Goal: Task Accomplishment & Management: Complete application form

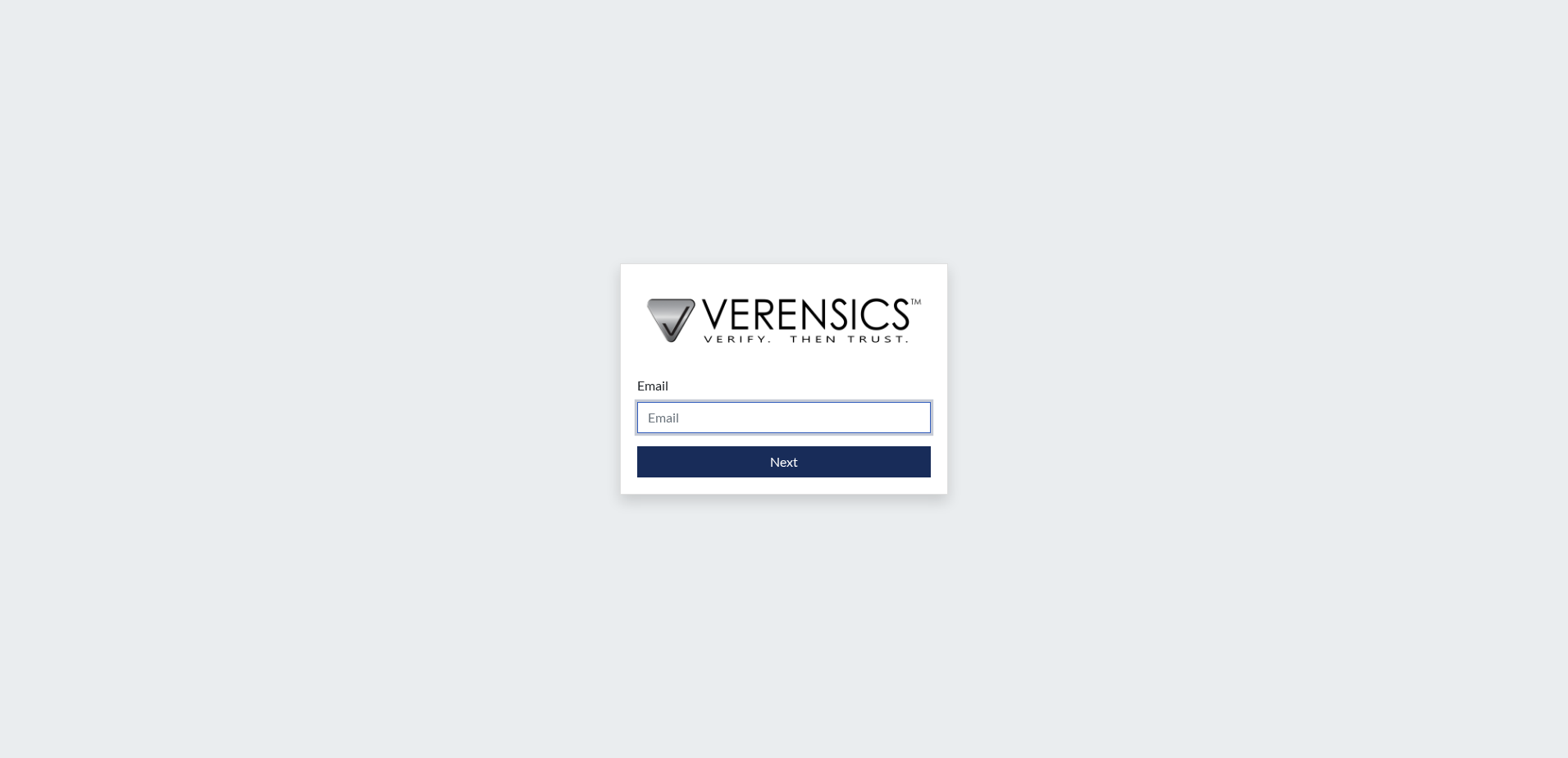
click at [656, 420] on input "Email" at bounding box center [784, 417] width 294 height 31
type input "Sherry.Burnett@gdc.ga.gov"
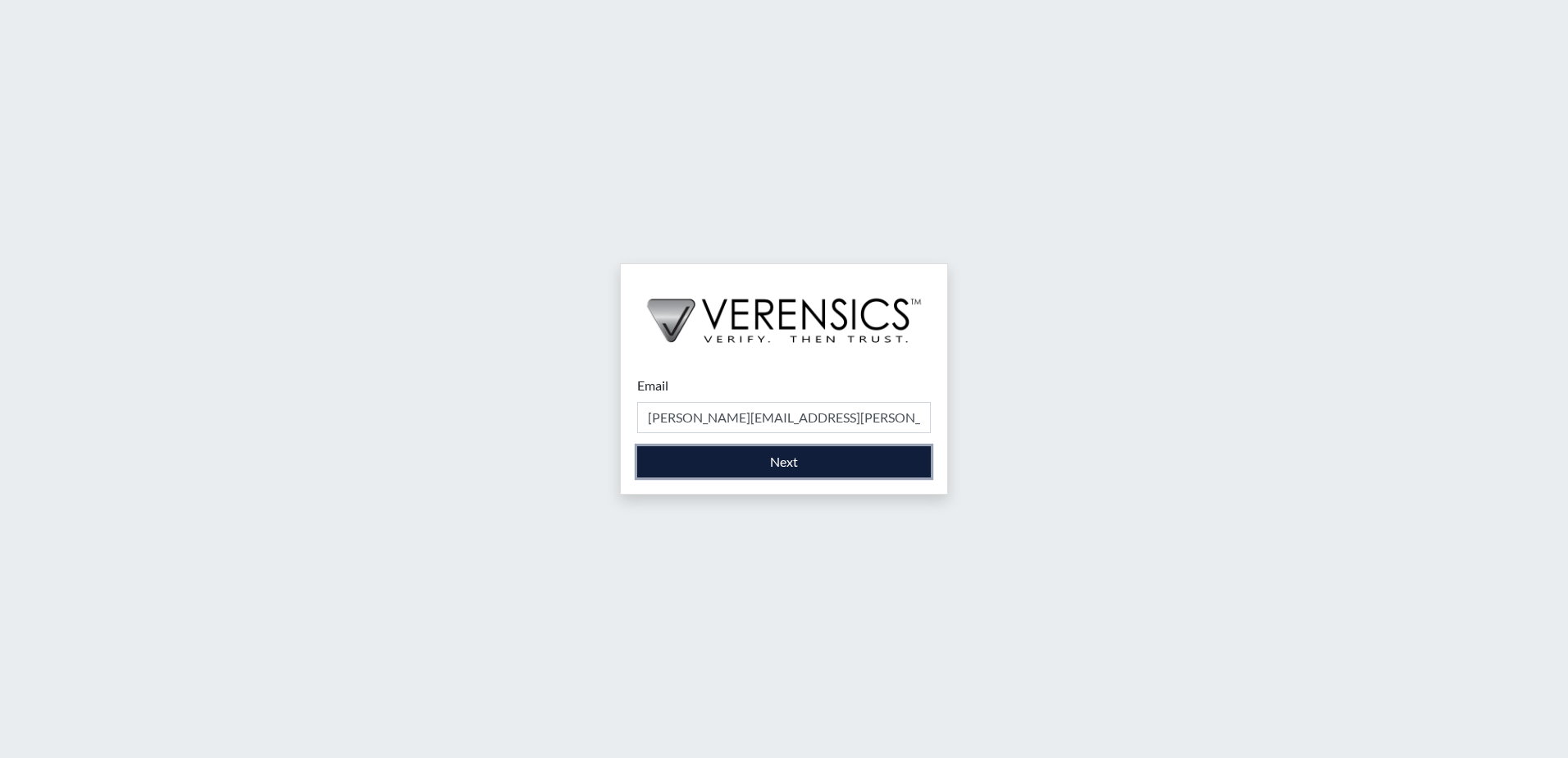
click at [777, 460] on button "Next" at bounding box center [784, 462] width 294 height 31
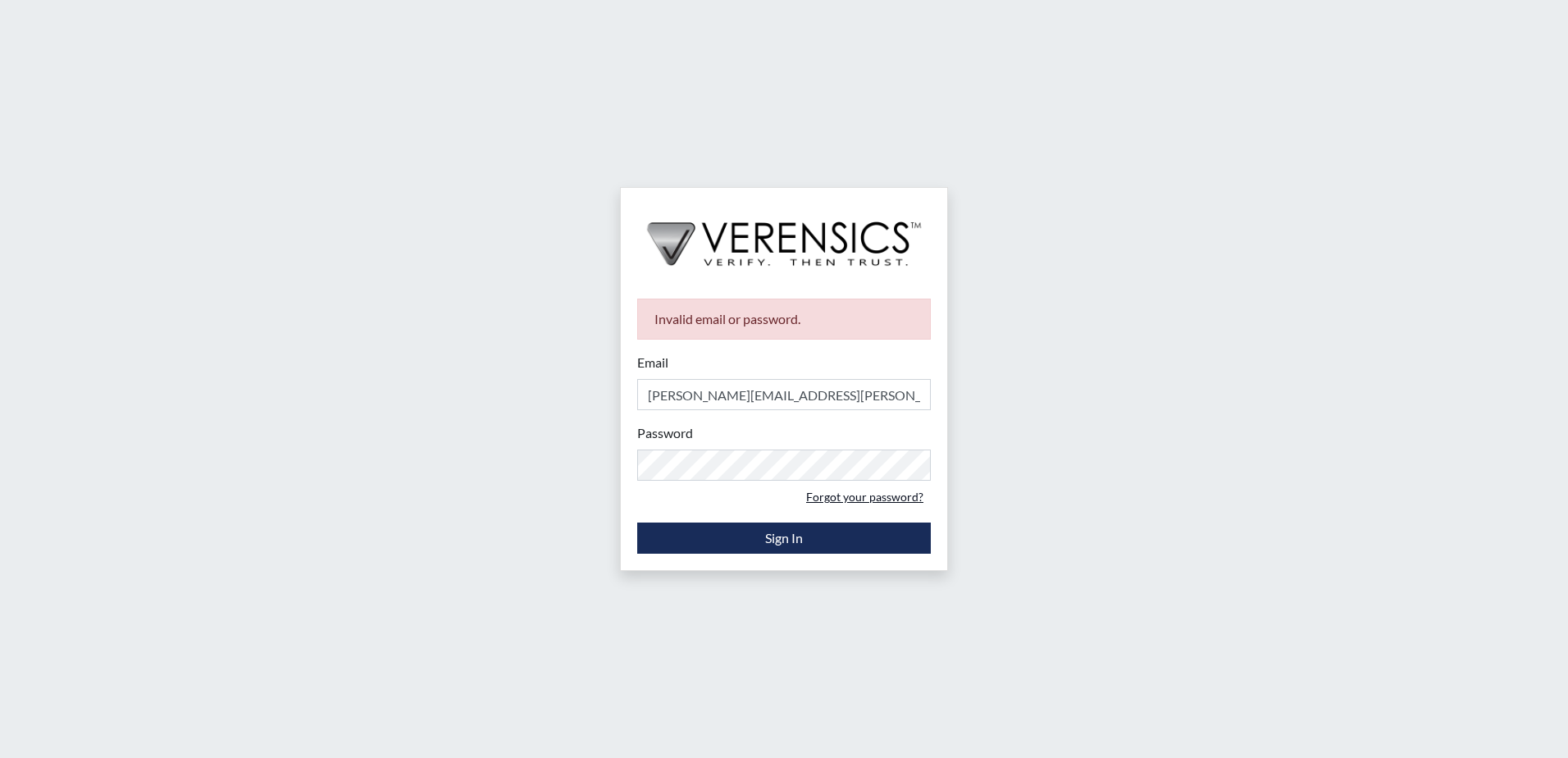
click at [832, 499] on link "Forgot your password?" at bounding box center [864, 497] width 132 height 26
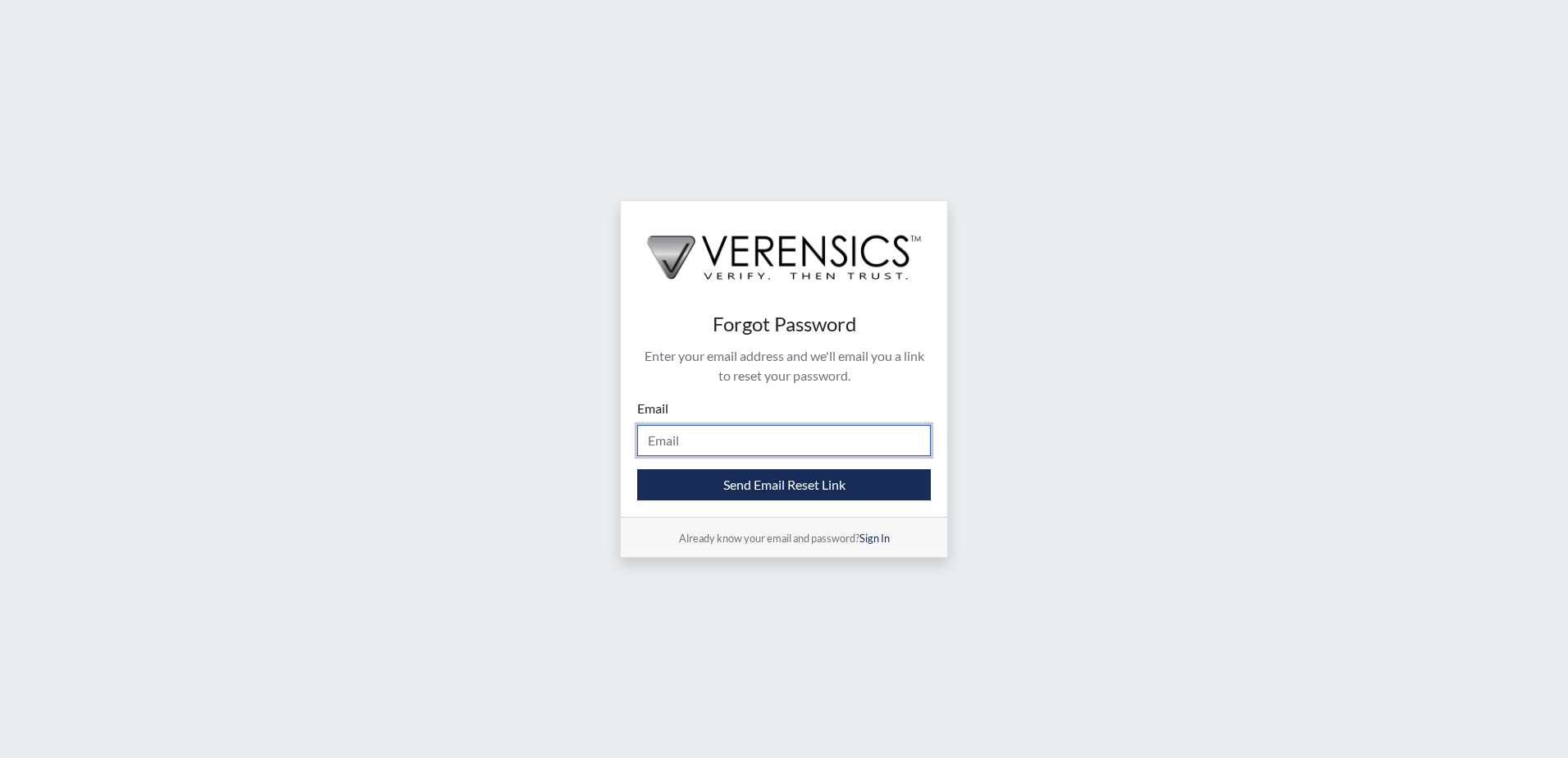
click at [700, 438] on input "Email" at bounding box center [784, 440] width 294 height 31
type input "Sherry.Burnett@gdc.ga.gov"
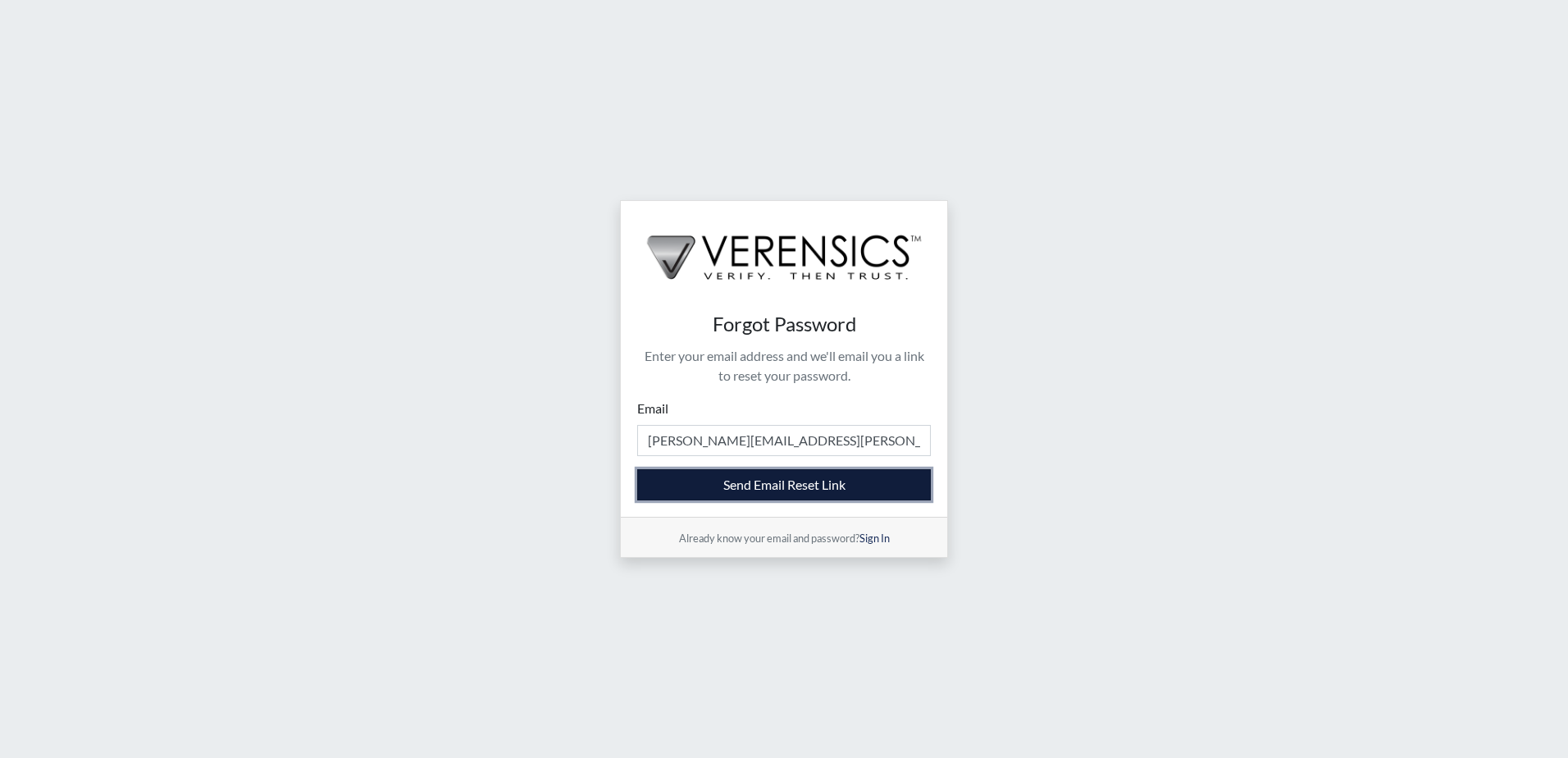
click at [758, 485] on button "Send Email Reset Link" at bounding box center [784, 485] width 294 height 31
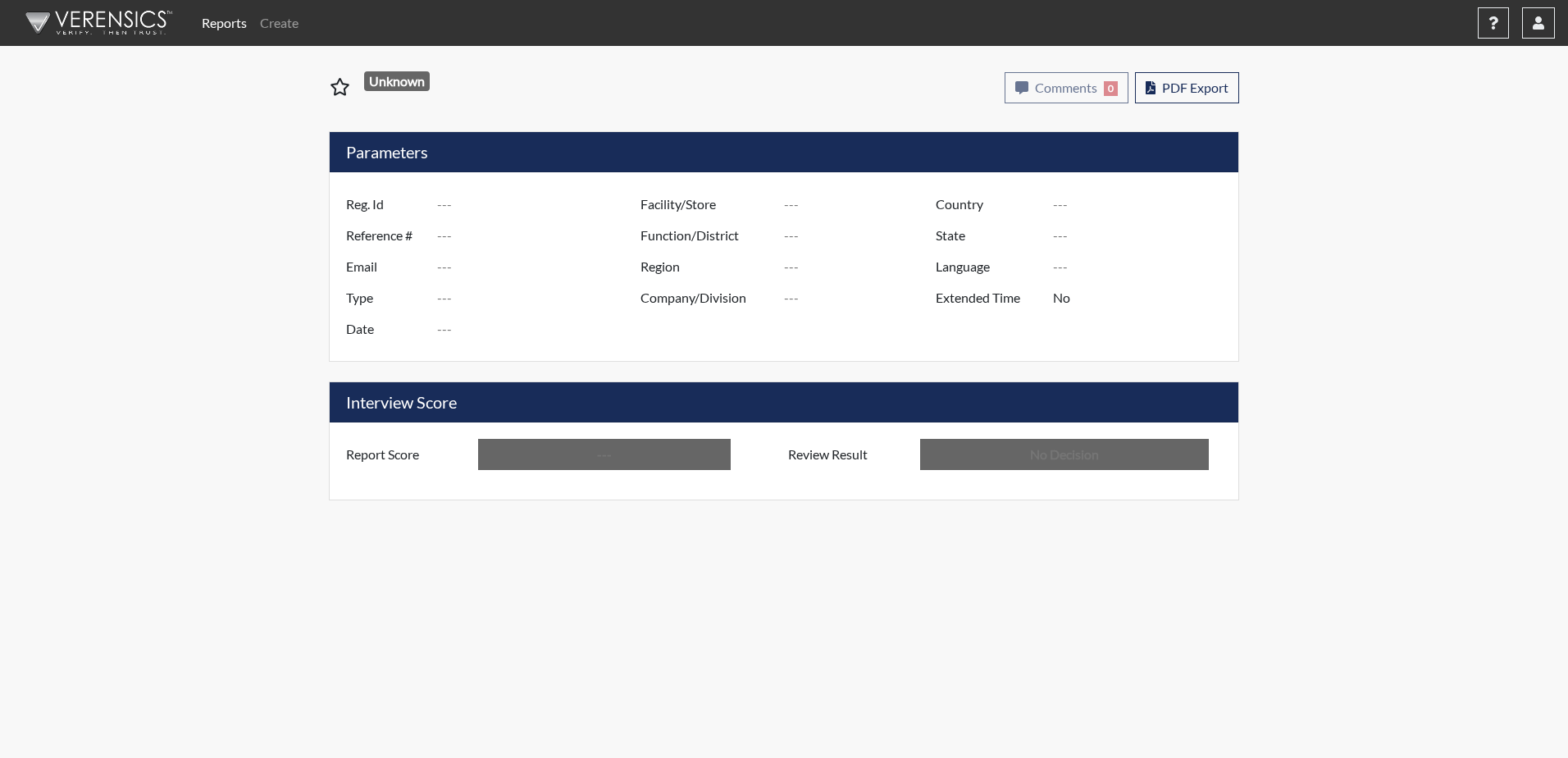
type input "YNW2353"
type input "51314"
type input "---"
type input "Corrections Pre-Employment"
type input "[DATE]"
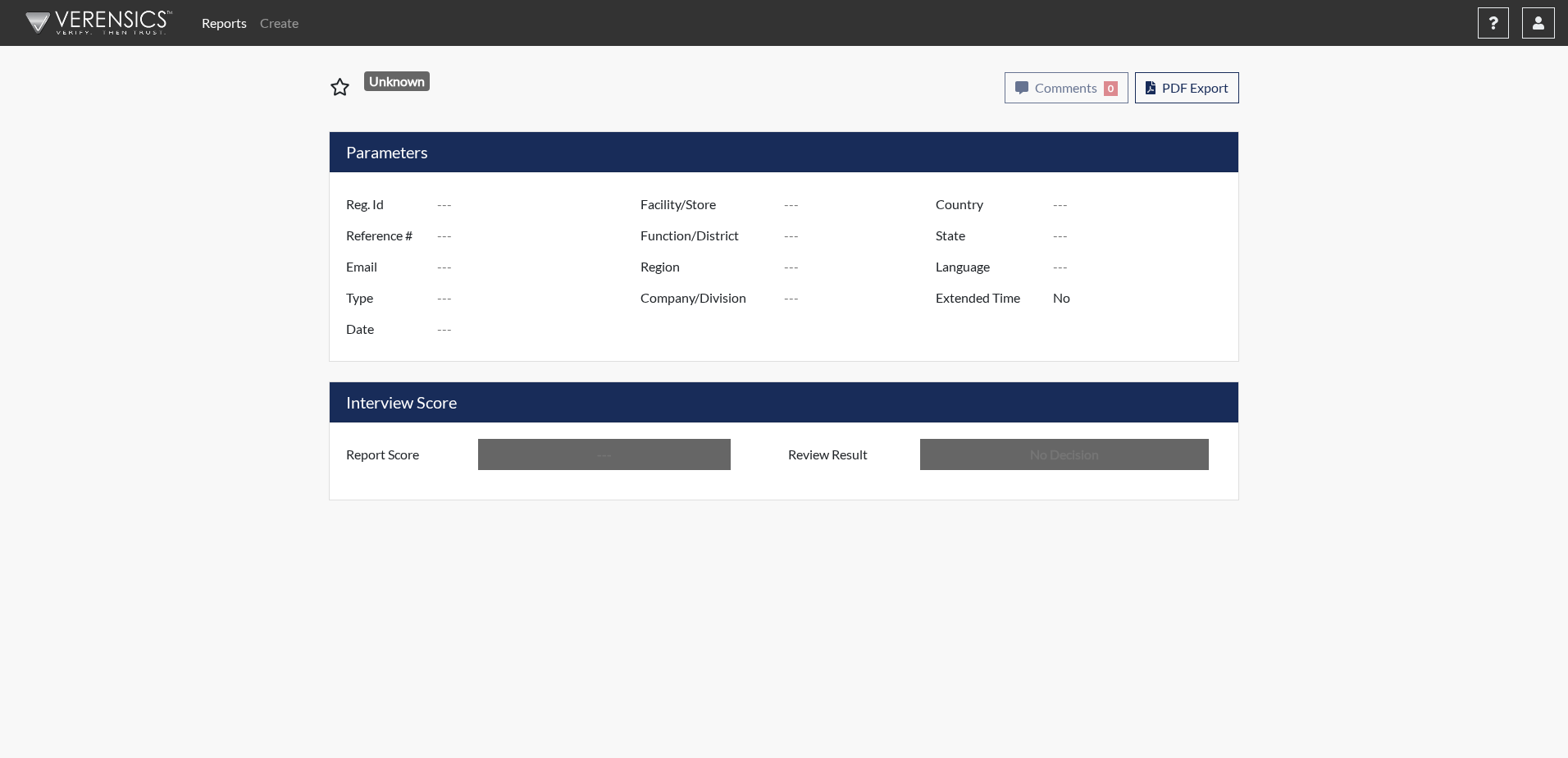
type input "[PERSON_NAME]"
type input "[GEOGRAPHIC_DATA]"
type input "[US_STATE]"
type input "English"
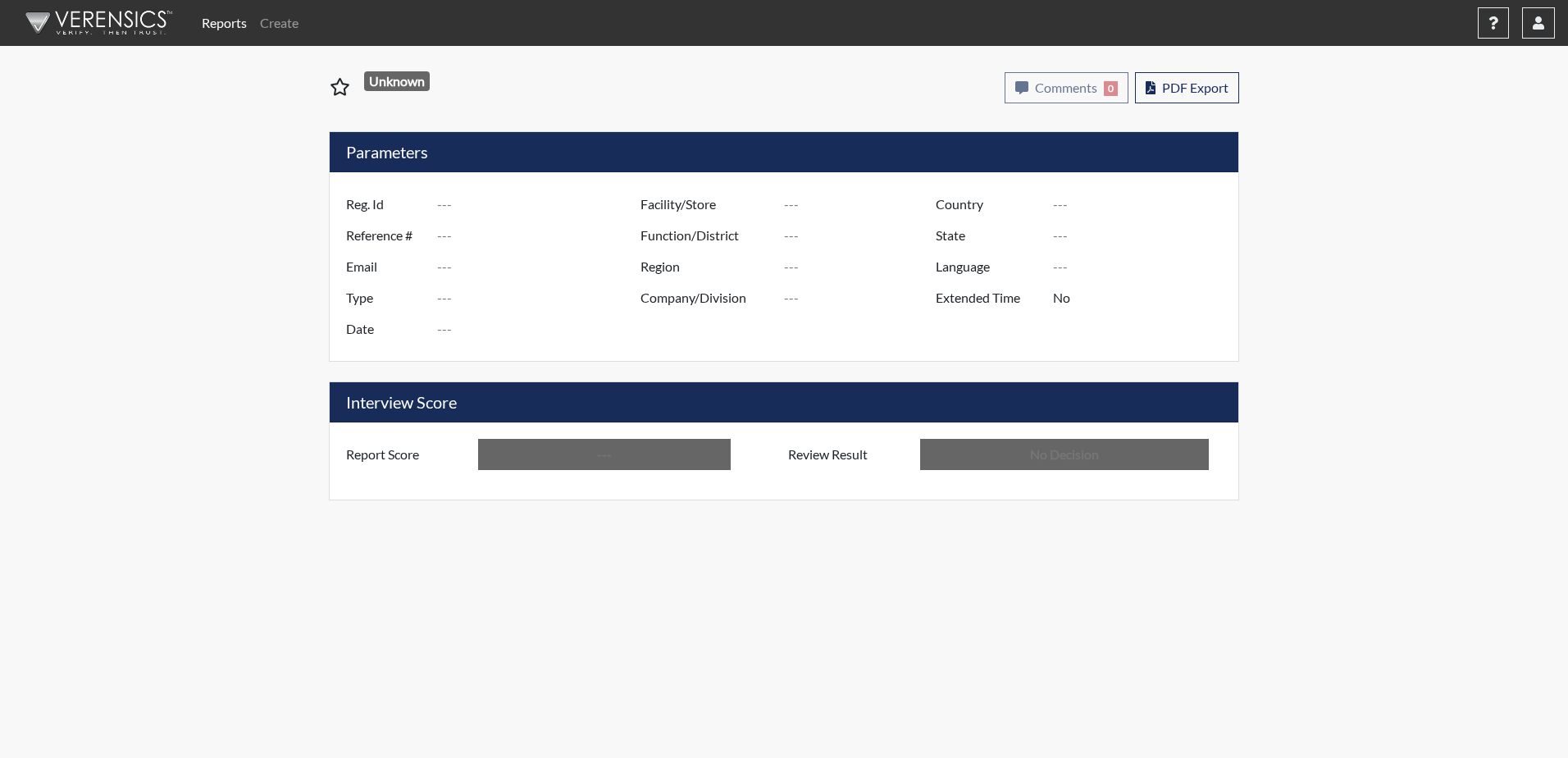
type input "Below Conditions"
type input "In Review"
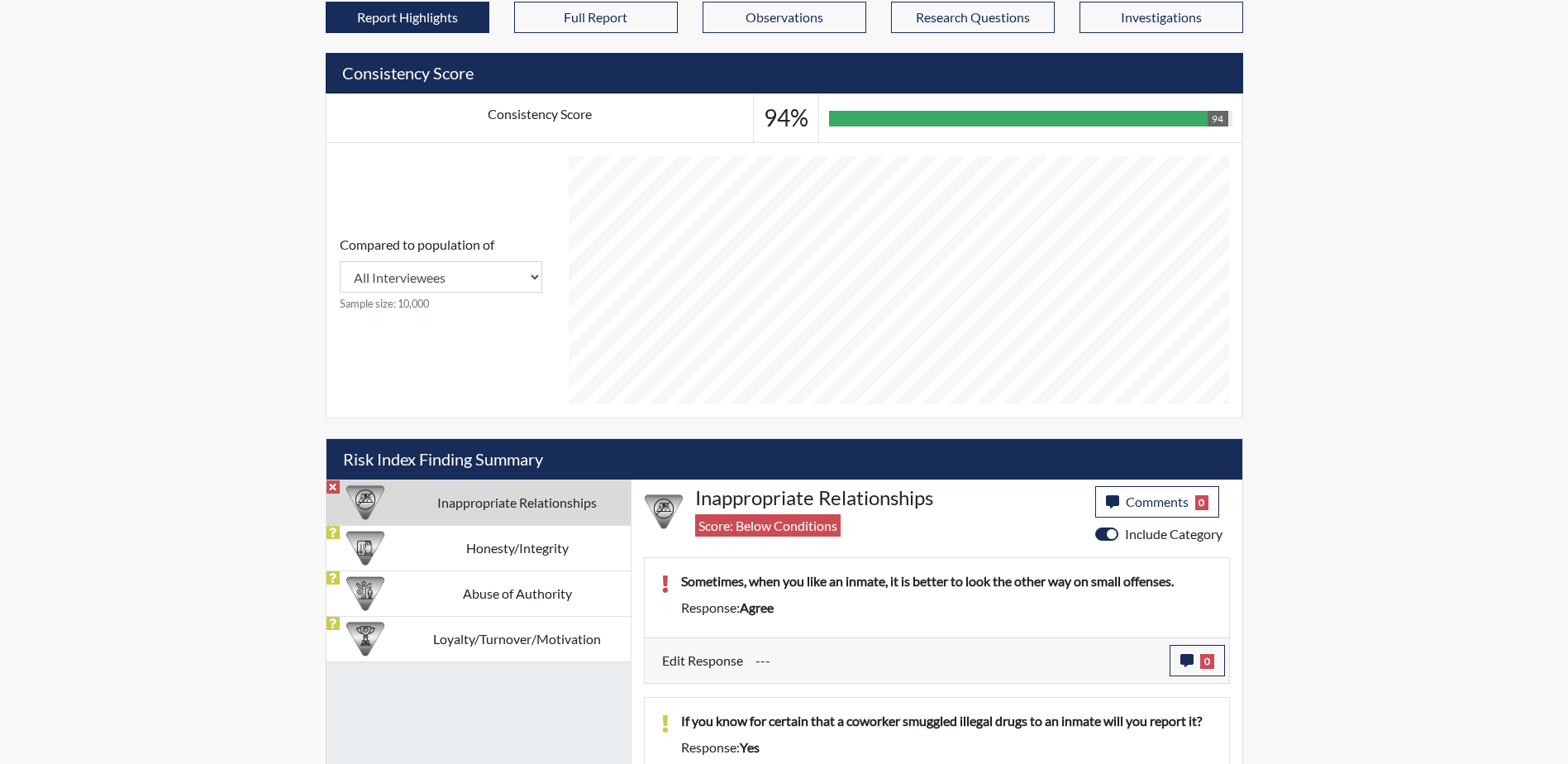
scroll to position [658, 0]
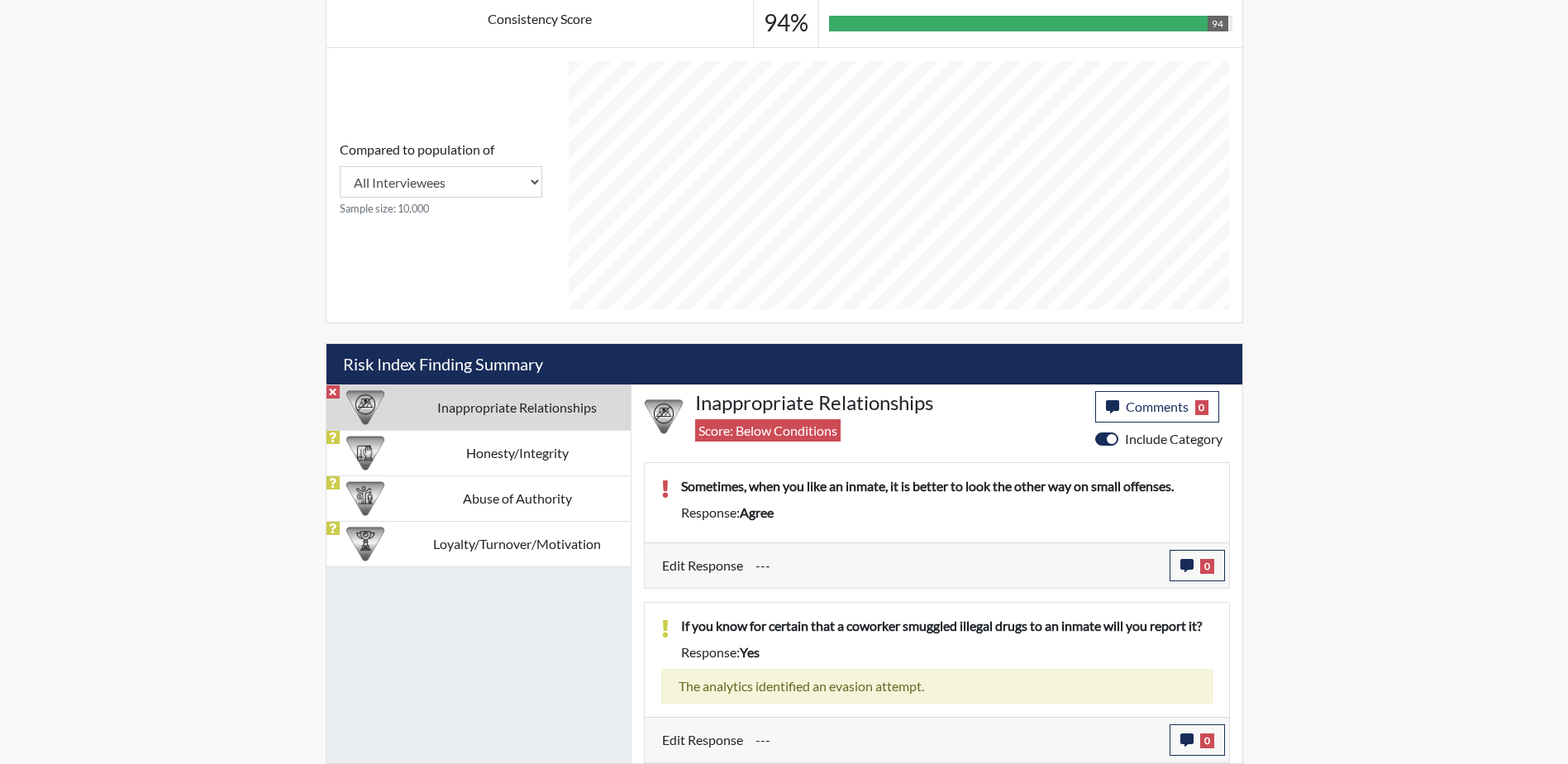
click at [452, 409] on td "Inappropriate Relationships" at bounding box center [517, 407] width 227 height 45
click at [1194, 565] on button "0" at bounding box center [1198, 566] width 56 height 31
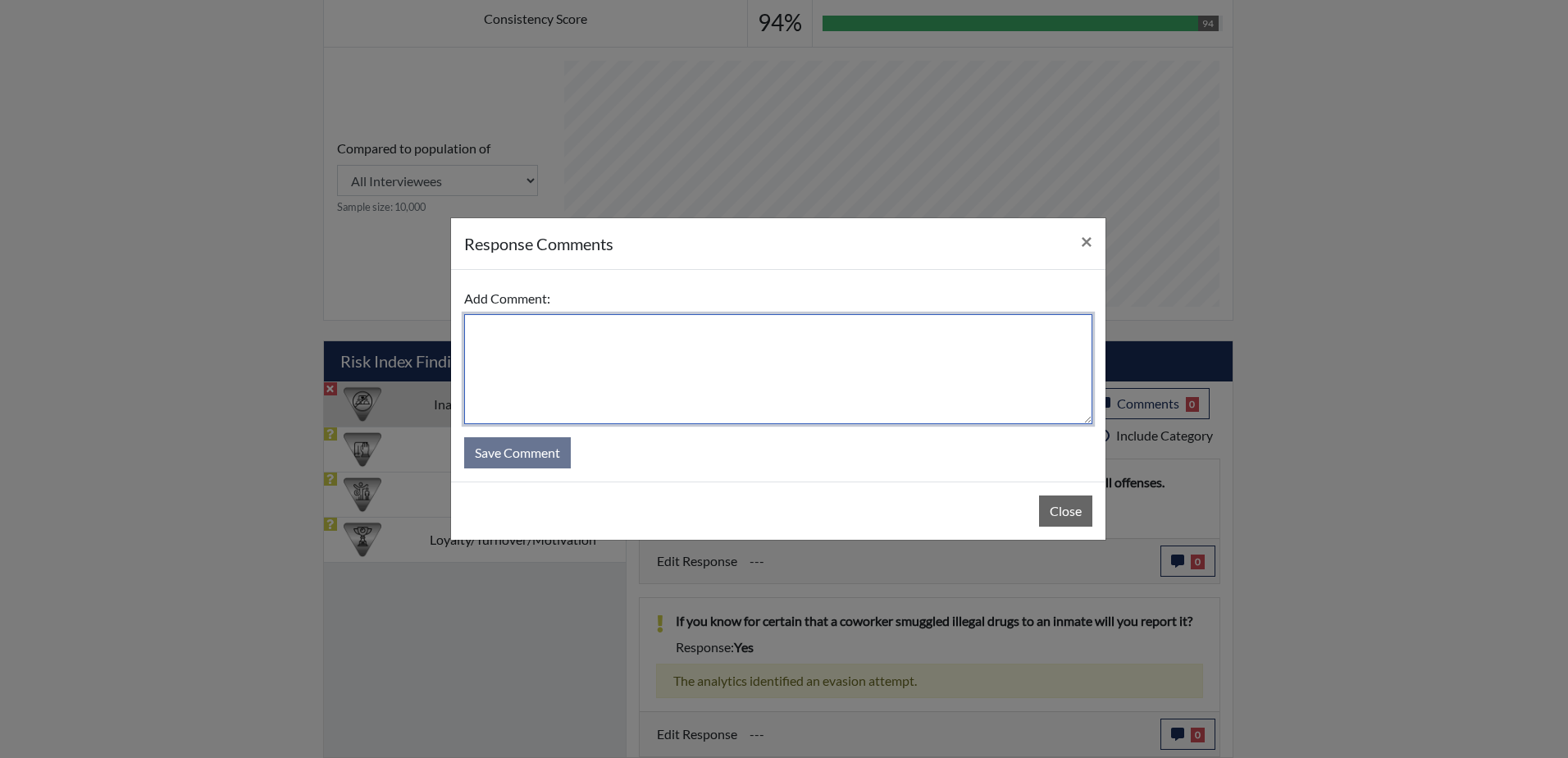
click at [516, 335] on textarea at bounding box center [778, 369] width 628 height 110
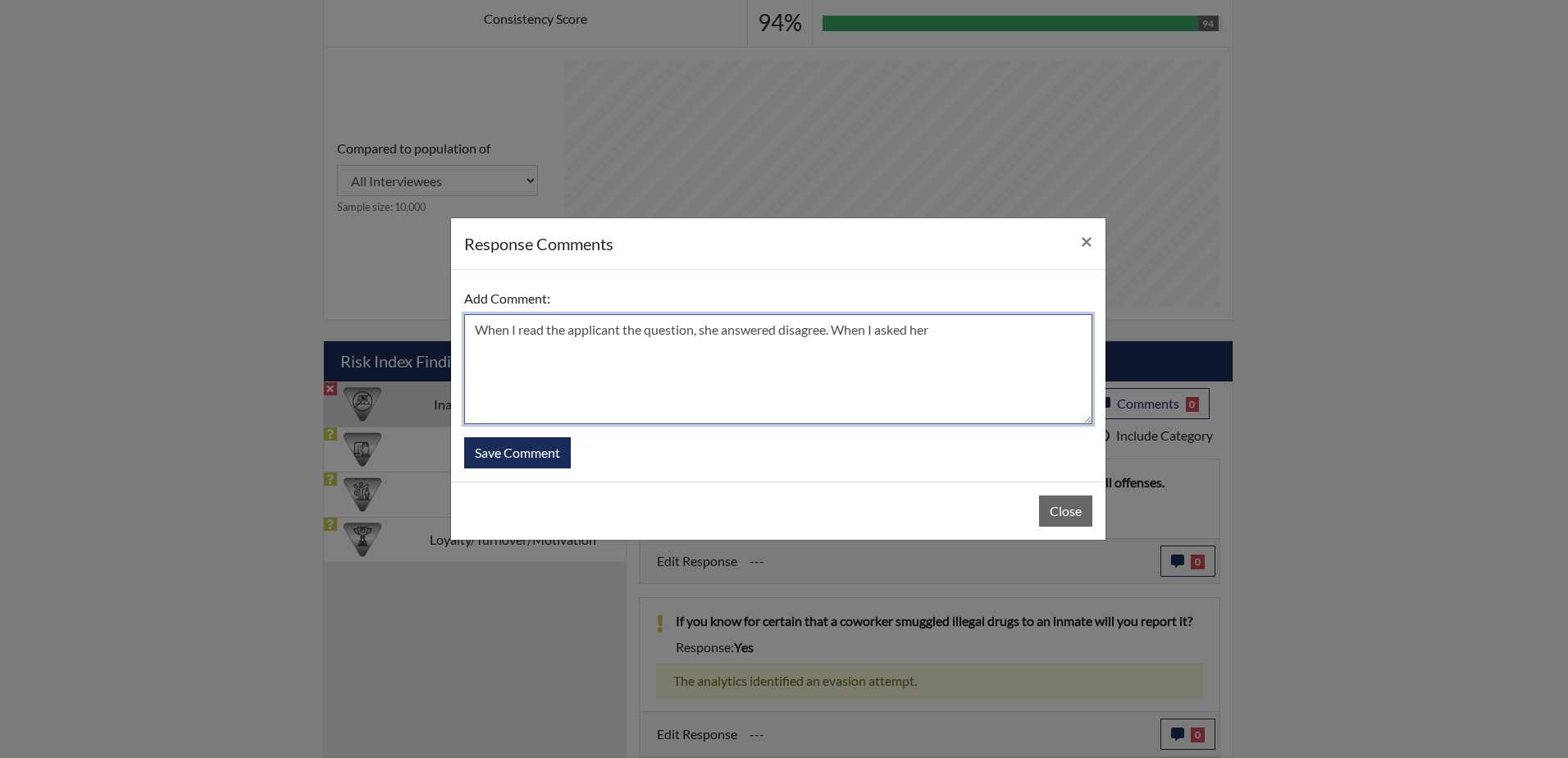
click at [958, 328] on textarea "When I read the applicant the question, she answered disagree. When I asked her" at bounding box center [778, 369] width 628 height 110
click at [987, 330] on textarea "When I read the applicant the question, she answered disagree. When I asked her…" at bounding box center [778, 369] width 628 height 110
click at [586, 355] on textarea "When I read the applicant the question, she answered disagree. When I asked her…" at bounding box center [778, 369] width 628 height 110
click at [868, 350] on textarea "When I read the applicant the question, she answered disagree. When I asked her…" at bounding box center [778, 369] width 628 height 110
click at [970, 350] on textarea "When I read the applicant the question, she answered disagree. When I asked her…" at bounding box center [778, 369] width 628 height 110
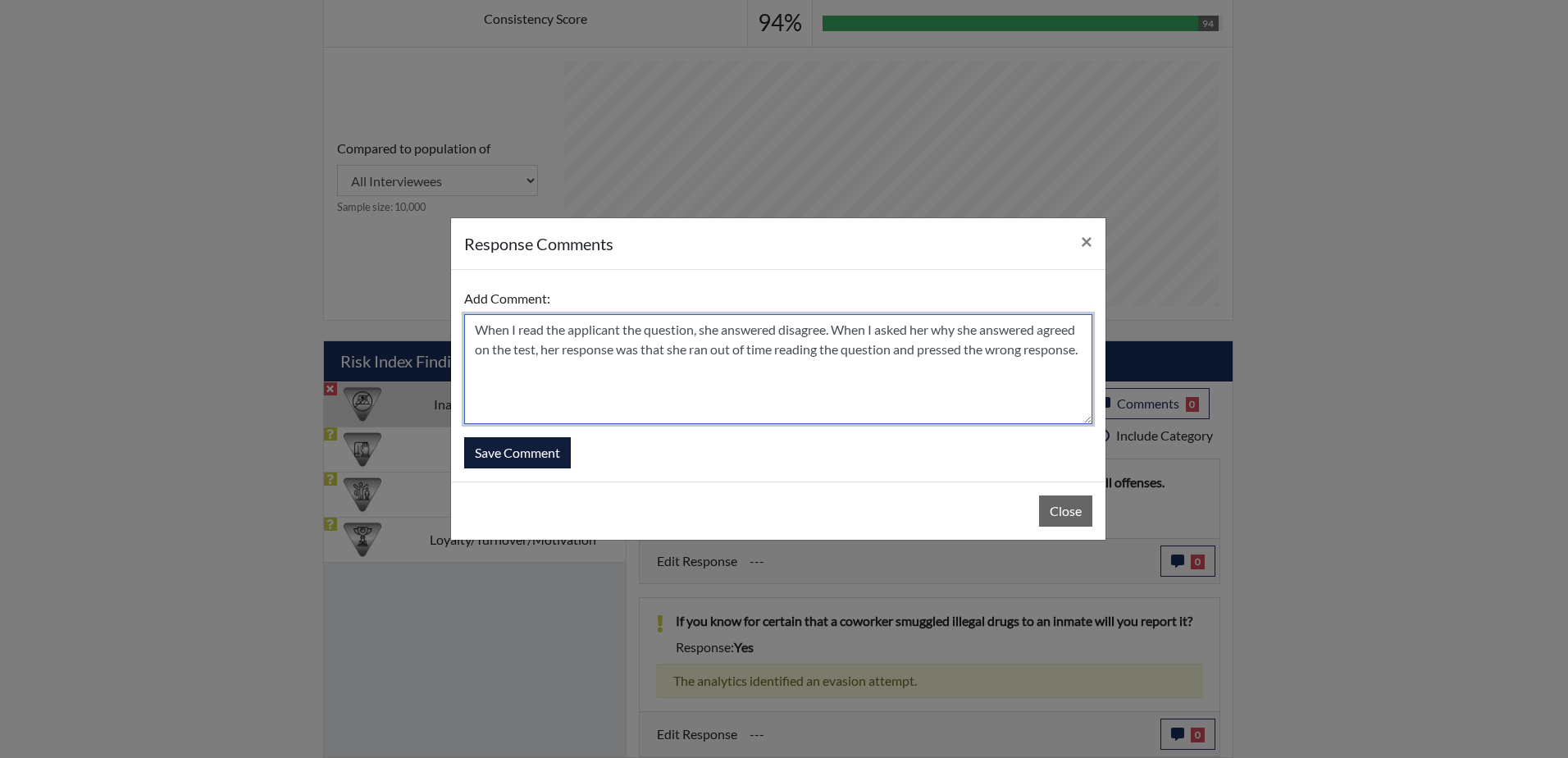
type textarea "When I read the applicant the question, she answered disagree. When I asked her…"
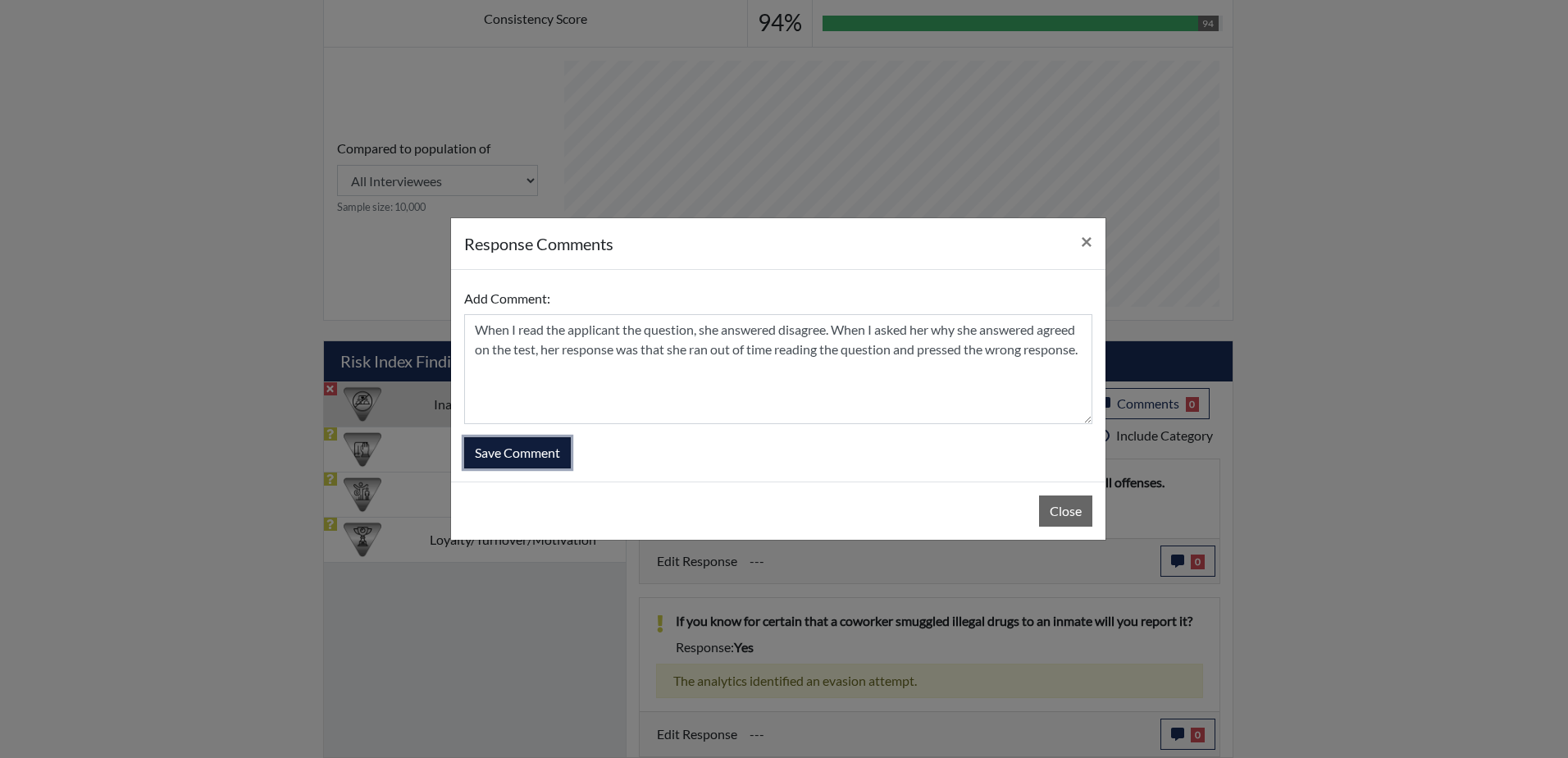
click at [530, 453] on button "Save Comment" at bounding box center [517, 453] width 107 height 31
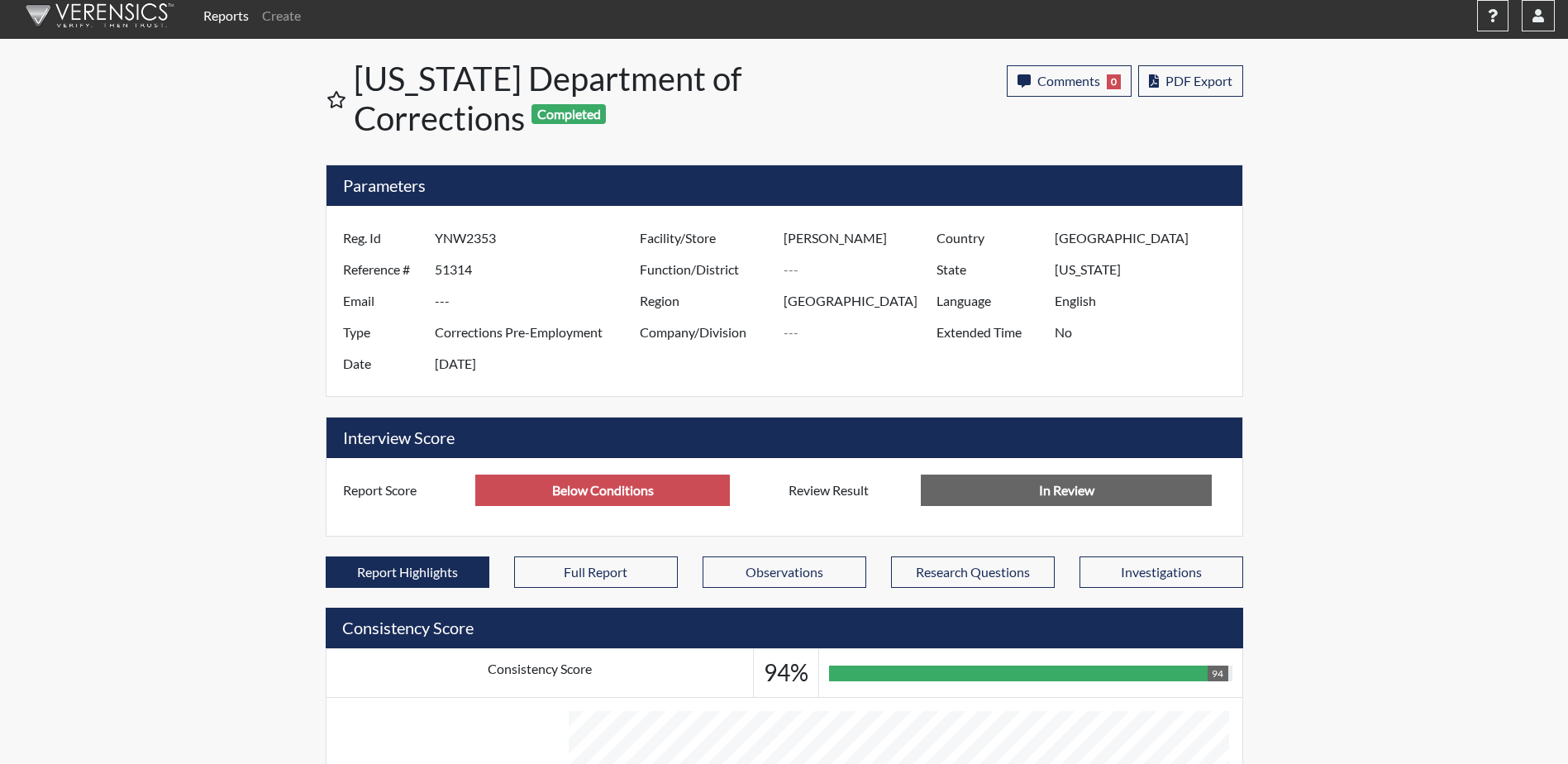
scroll to position [0, 0]
